Goal: Task Accomplishment & Management: Complete application form

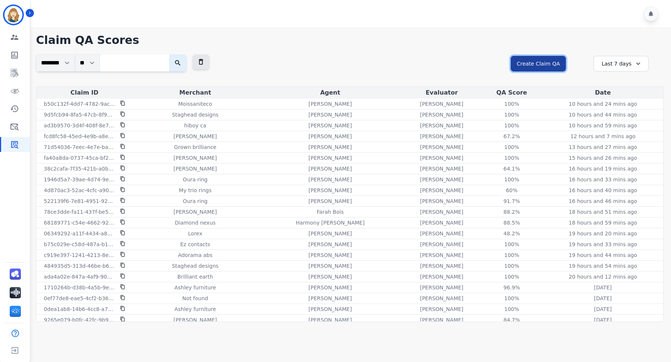
click at [554, 60] on button "Create Claim QA" at bounding box center [538, 64] width 55 height 16
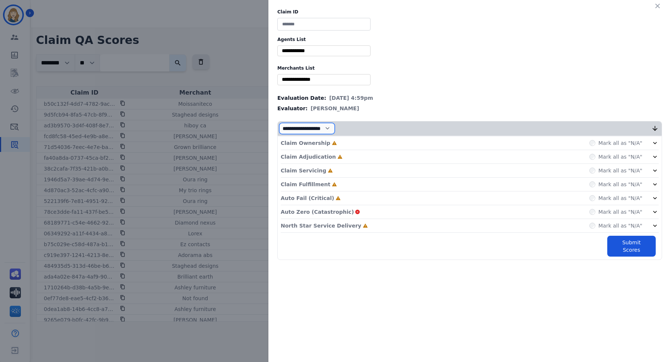
click at [333, 127] on select "**********" at bounding box center [307, 128] width 56 height 11
select select "*"
click at [279, 134] on select "**********" at bounding box center [307, 128] width 56 height 11
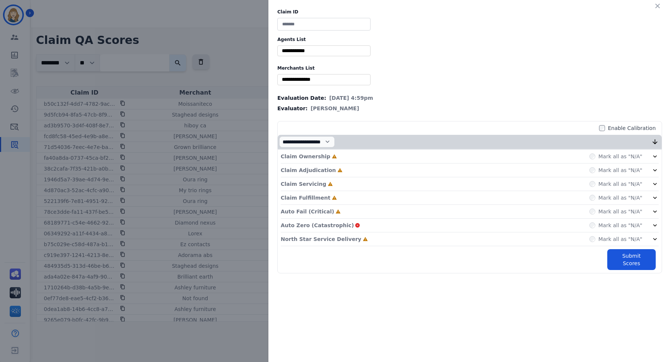
click at [194, 122] on div "**********" at bounding box center [335, 181] width 671 height 362
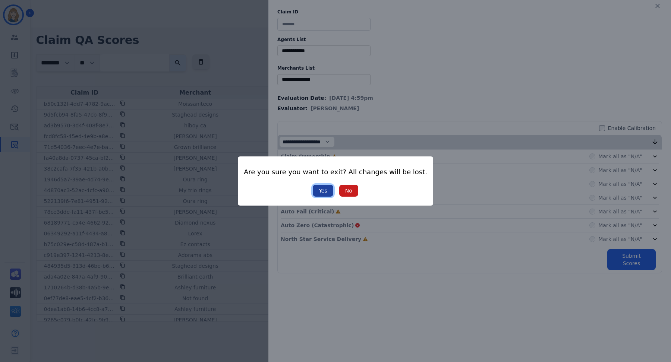
click at [329, 189] on button "Yes" at bounding box center [323, 191] width 21 height 12
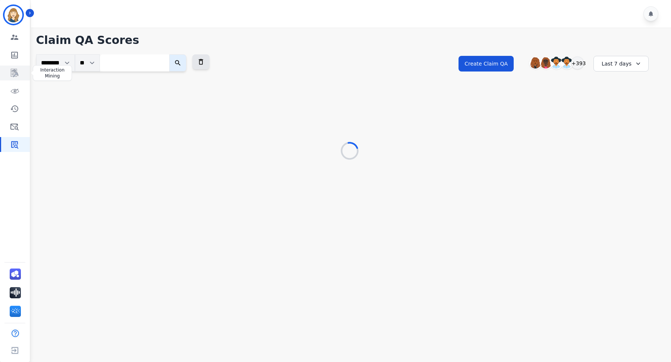
click at [15, 69] on icon "Sidebar" at bounding box center [14, 73] width 9 height 9
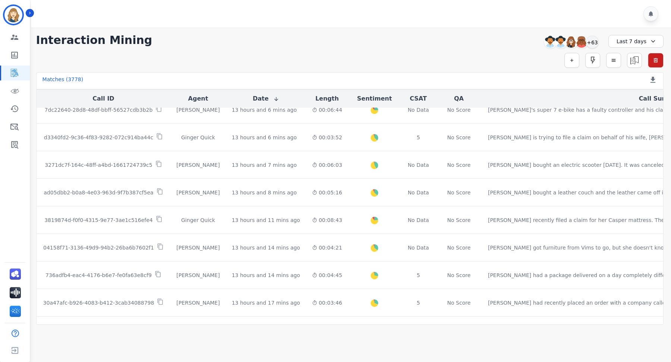
scroll to position [359, 0]
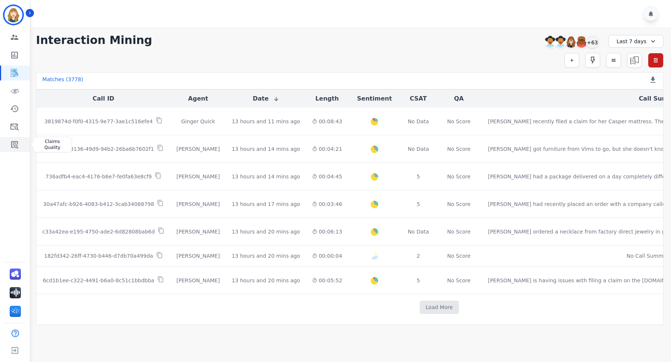
click at [18, 139] on link "Sidebar" at bounding box center [15, 144] width 29 height 15
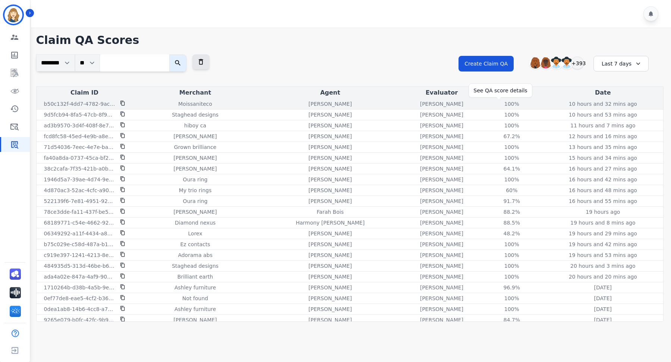
click at [500, 102] on div "100%" at bounding box center [512, 103] width 34 height 7
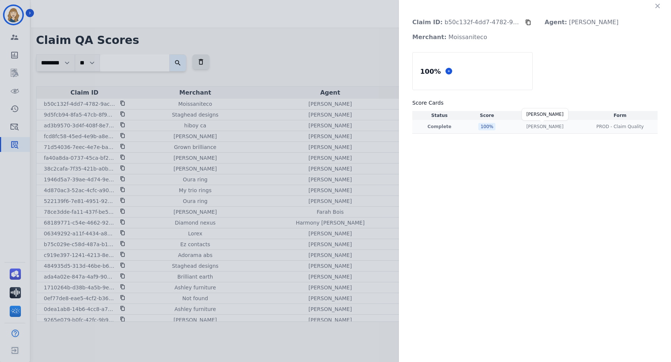
click at [547, 125] on p "[PERSON_NAME]" at bounding box center [544, 127] width 37 height 6
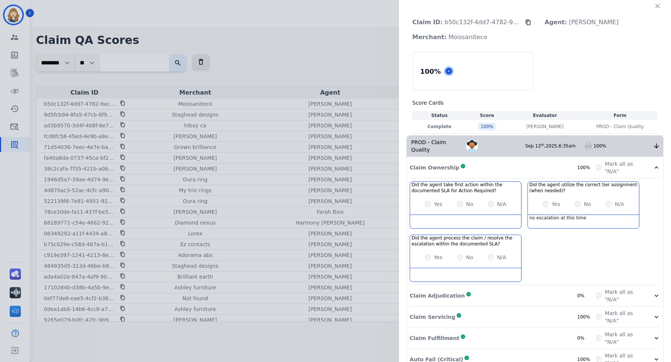
click at [447, 71] on icon at bounding box center [449, 71] width 4 height 4
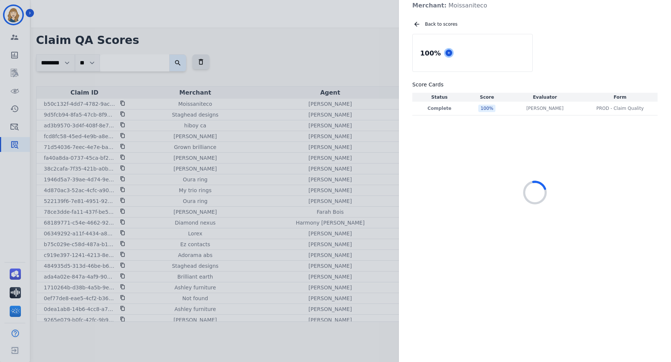
scroll to position [36, 0]
select select "*"
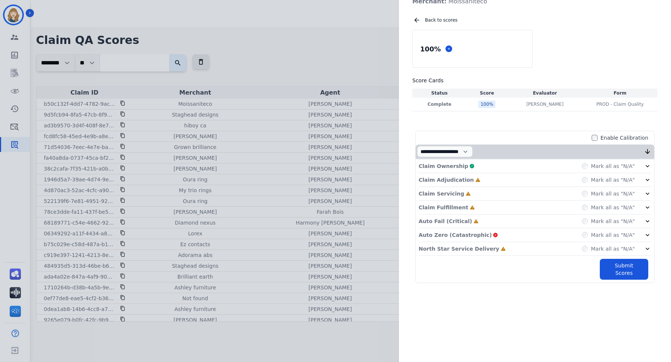
click at [620, 166] on label "Mark all as "N/A"" at bounding box center [613, 166] width 44 height 7
click at [645, 163] on icon at bounding box center [647, 166] width 7 height 7
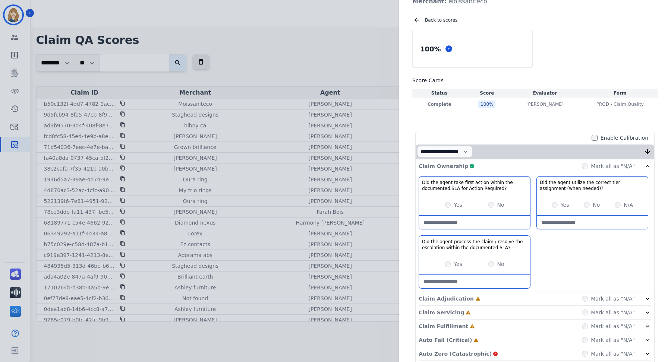
click at [555, 203] on div "Yes" at bounding box center [561, 204] width 18 height 7
click at [565, 255] on div "Did the agent take first action within the documented SLA for Action Required? …" at bounding box center [535, 234] width 233 height 116
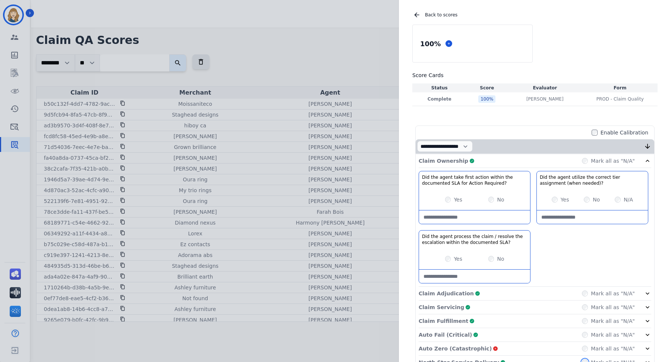
scroll to position [0, 0]
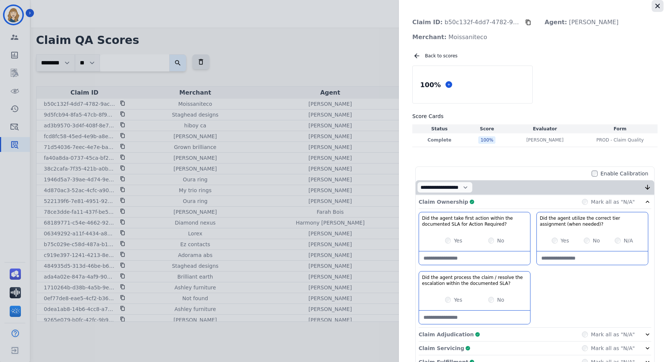
click at [655, 6] on icon "button" at bounding box center [657, 6] width 4 height 4
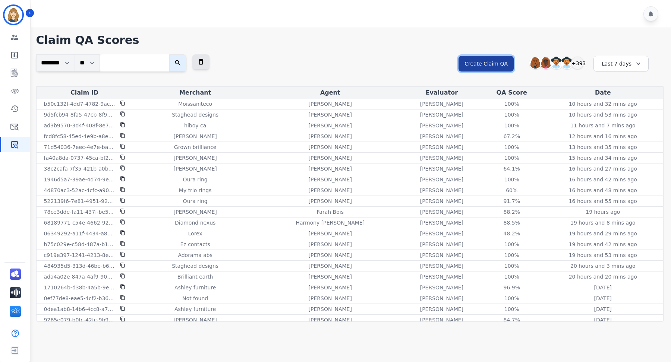
click at [497, 58] on button "Create Claim QA" at bounding box center [486, 64] width 55 height 16
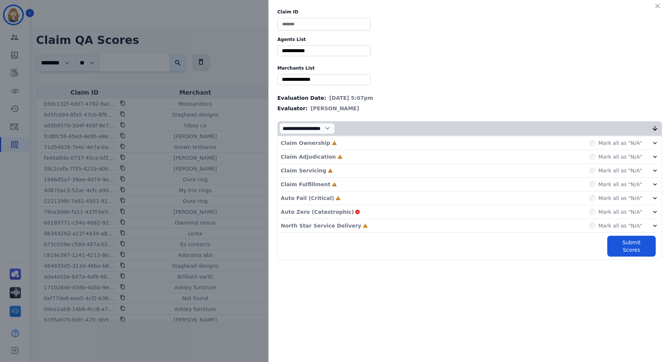
click at [291, 19] on input at bounding box center [323, 24] width 93 height 13
type input "****"
click at [299, 41] on label "Agents List" at bounding box center [469, 40] width 385 height 6
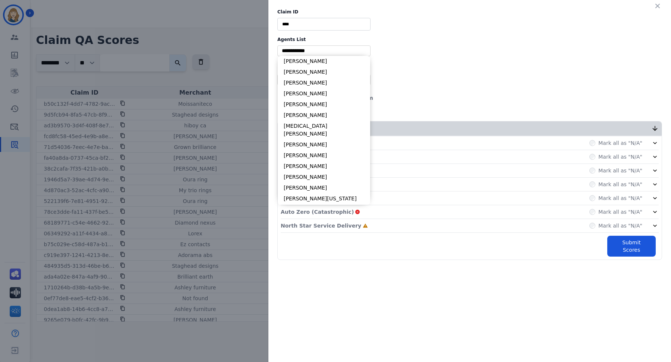
click at [299, 50] on input "selected options" at bounding box center [323, 51] width 89 height 8
click at [301, 60] on li "[PERSON_NAME]" at bounding box center [324, 61] width 92 height 11
type input "**********"
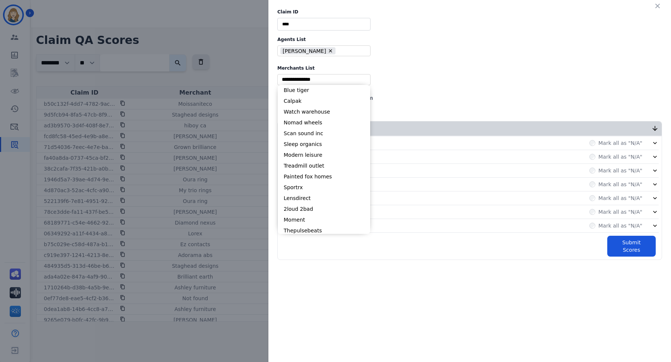
click at [298, 79] on input "selected options" at bounding box center [323, 80] width 89 height 8
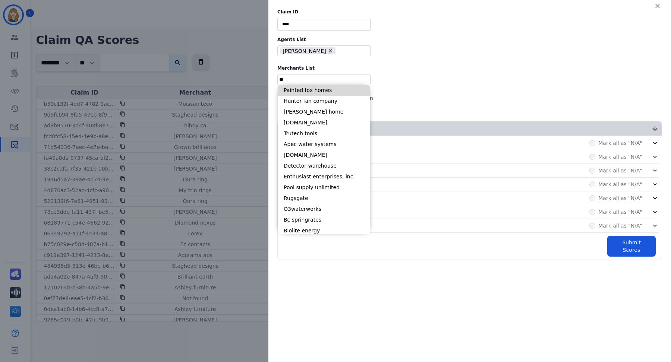
type input "*"
click at [327, 89] on li "Blue tiger" at bounding box center [324, 90] width 92 height 11
type input "**********"
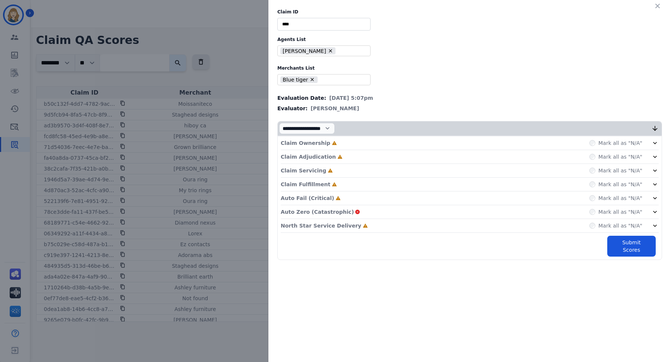
click at [599, 142] on div "Mark all as "N/A"" at bounding box center [615, 142] width 53 height 7
click at [614, 198] on label "Mark all as "N/A"" at bounding box center [620, 198] width 44 height 7
click at [594, 227] on div "Mark all as "N/A"" at bounding box center [615, 225] width 53 height 7
click at [653, 195] on icon at bounding box center [654, 198] width 7 height 7
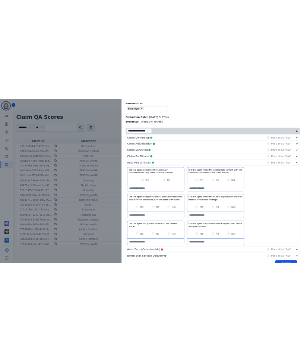
scroll to position [74, 0]
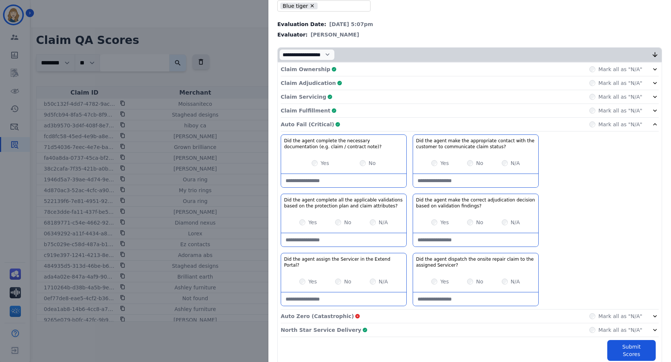
click at [432, 164] on div "Yes" at bounding box center [440, 163] width 18 height 7
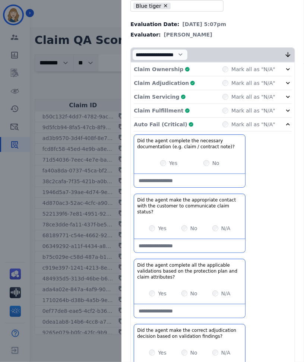
scroll to position [257, 0]
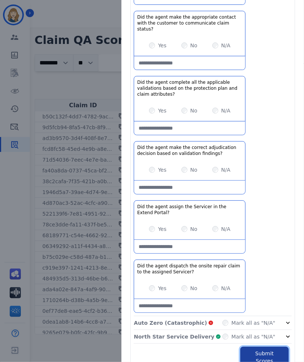
click at [262, 347] on button "Submit Scores" at bounding box center [264, 357] width 48 height 21
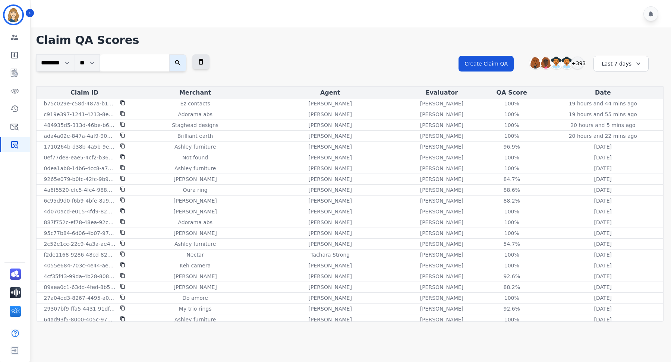
scroll to position [0, 0]
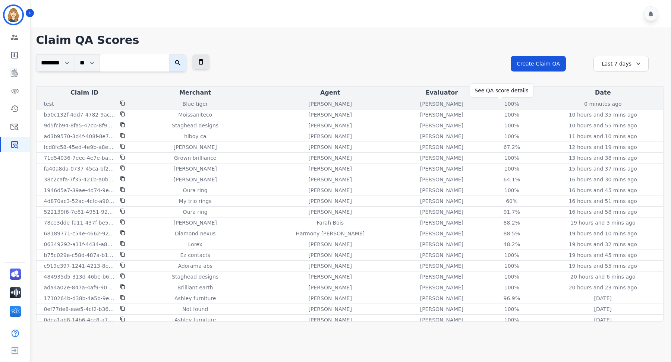
click at [502, 100] on div "100%" at bounding box center [512, 103] width 34 height 7
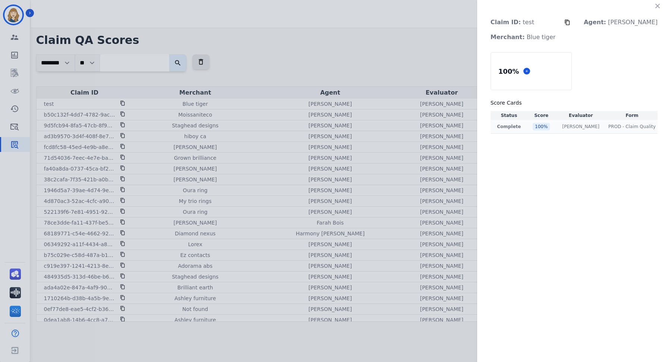
click at [572, 129] on div "Shannon Payne Shannon Payne" at bounding box center [581, 127] width 48 height 6
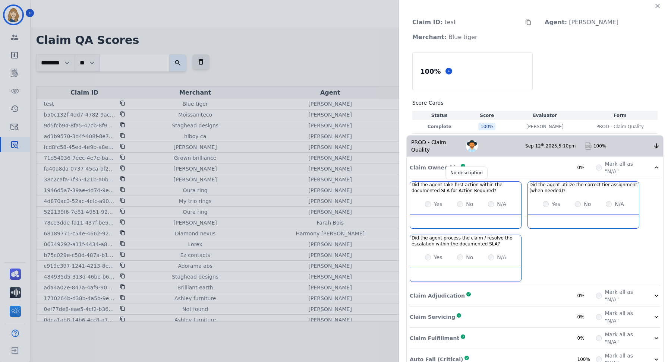
scroll to position [56, 0]
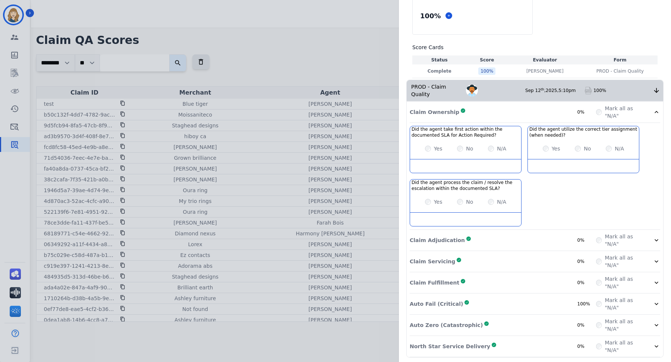
click at [653, 304] on icon at bounding box center [656, 304] width 7 height 7
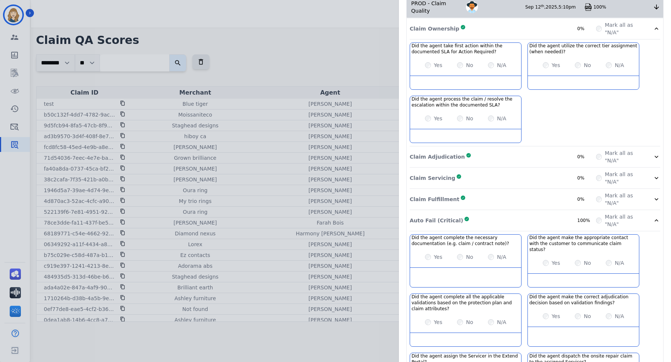
scroll to position [0, 0]
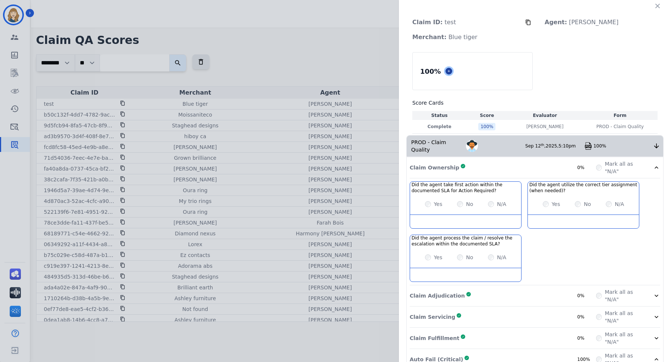
click at [447, 72] on icon at bounding box center [449, 71] width 4 height 4
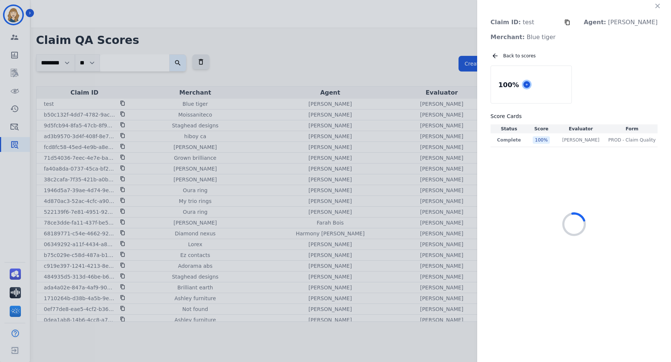
select select "*"
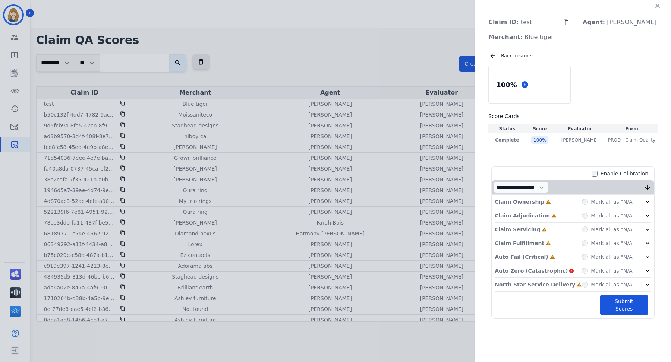
click at [614, 202] on label "Mark all as "N/A"" at bounding box center [613, 201] width 44 height 7
click at [587, 233] on div "Claim Servicing Incomplete Mark all as "N/A"" at bounding box center [573, 230] width 157 height 14
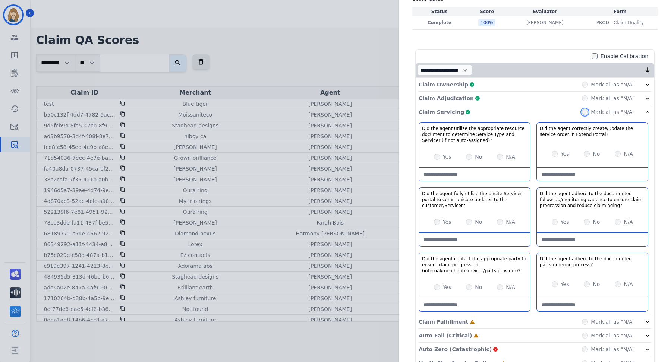
scroll to position [160, 0]
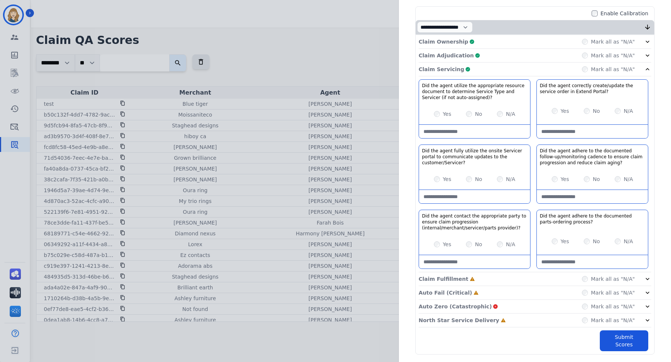
click at [587, 273] on div "Claim Fulfillment Incomplete Mark all as "N/A"" at bounding box center [535, 280] width 233 height 14
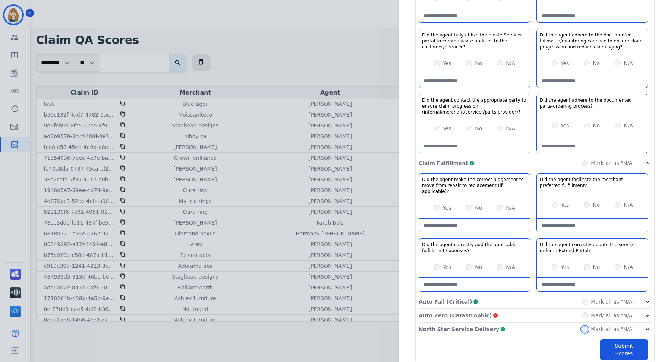
scroll to position [0, 0]
